Goal: Check status: Check status

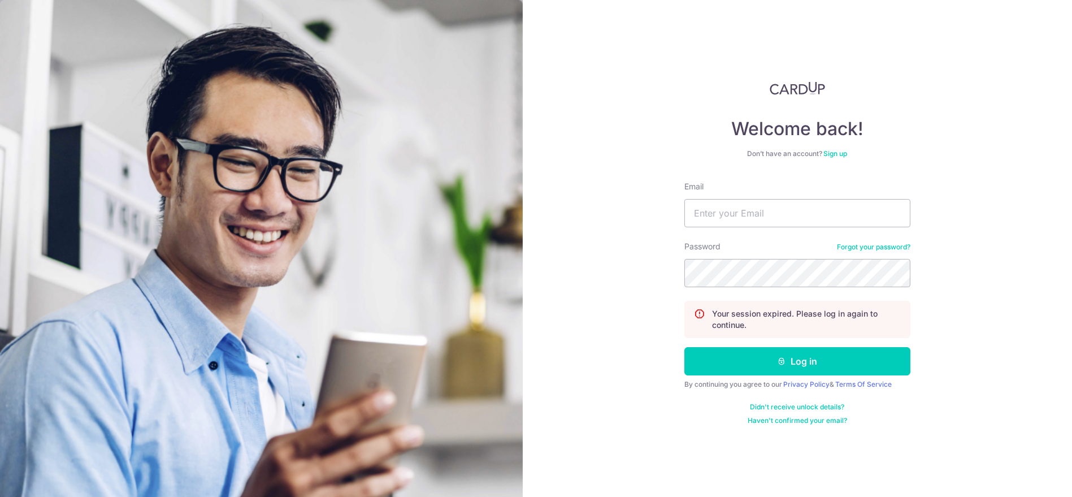
type input "[EMAIL_ADDRESS][DOMAIN_NAME]"
click at [684, 347] on button "Log in" at bounding box center [797, 361] width 226 height 28
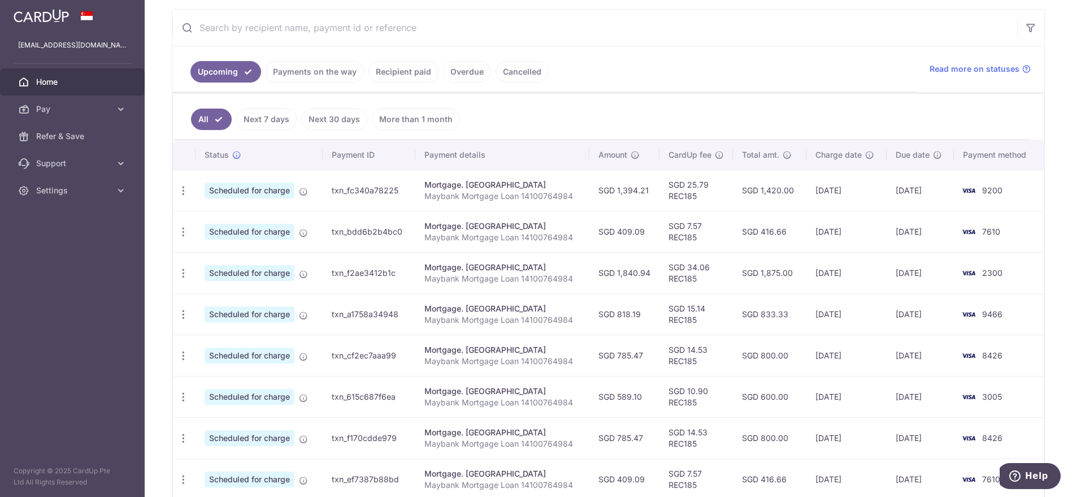
click at [384, 69] on link "Recipient paid" at bounding box center [403, 71] width 70 height 21
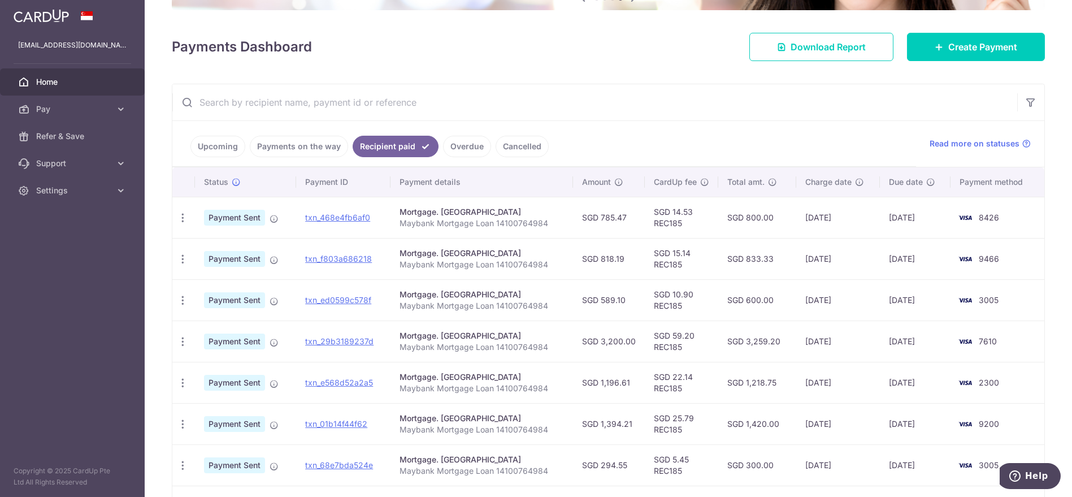
scroll to position [116, 0]
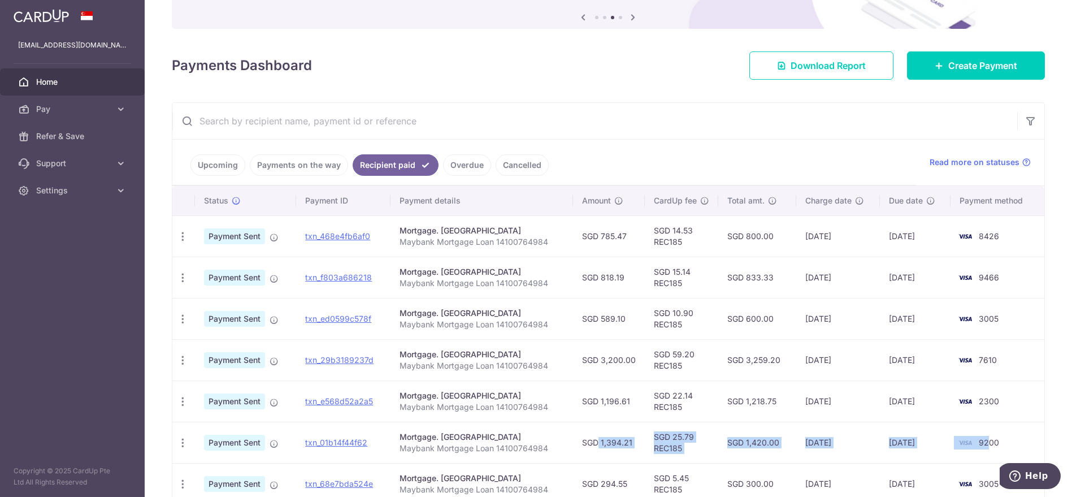
drag, startPoint x: 575, startPoint y: 445, endPoint x: 986, endPoint y: 439, distance: 411.4
click at [986, 439] on tr "PDF Receipt Payment Sent txn_01b14f44f62 Mortgage. [GEOGRAPHIC_DATA] Maybank Mo…" at bounding box center [608, 441] width 872 height 41
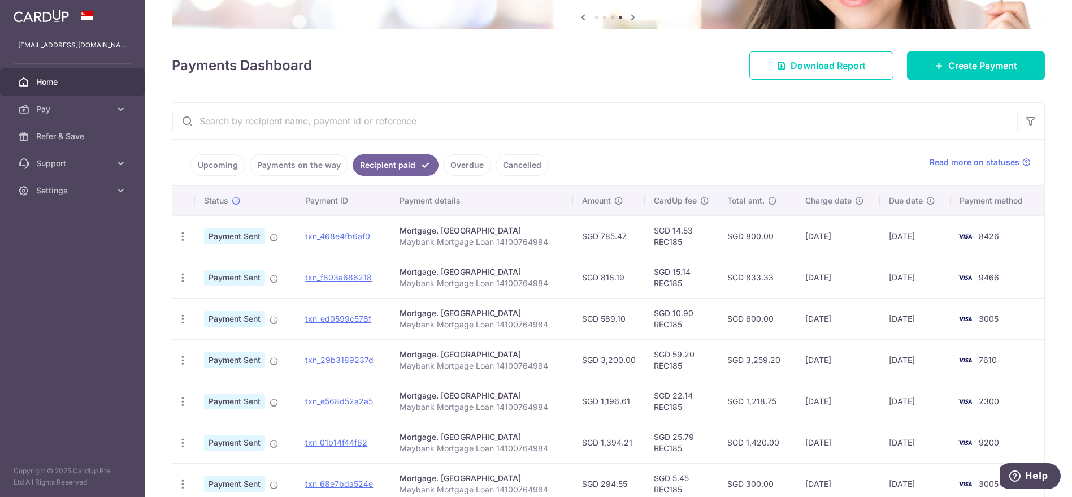
click at [933, 417] on td "[DATE]" at bounding box center [915, 400] width 71 height 41
